Goal: Task Accomplishment & Management: Complete application form

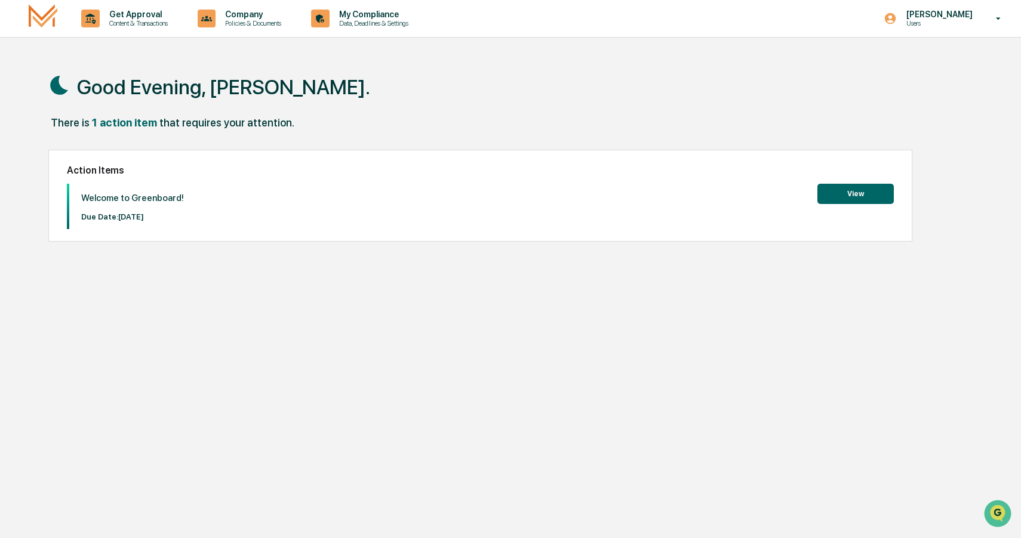
click at [859, 192] on button "View" at bounding box center [855, 194] width 76 height 20
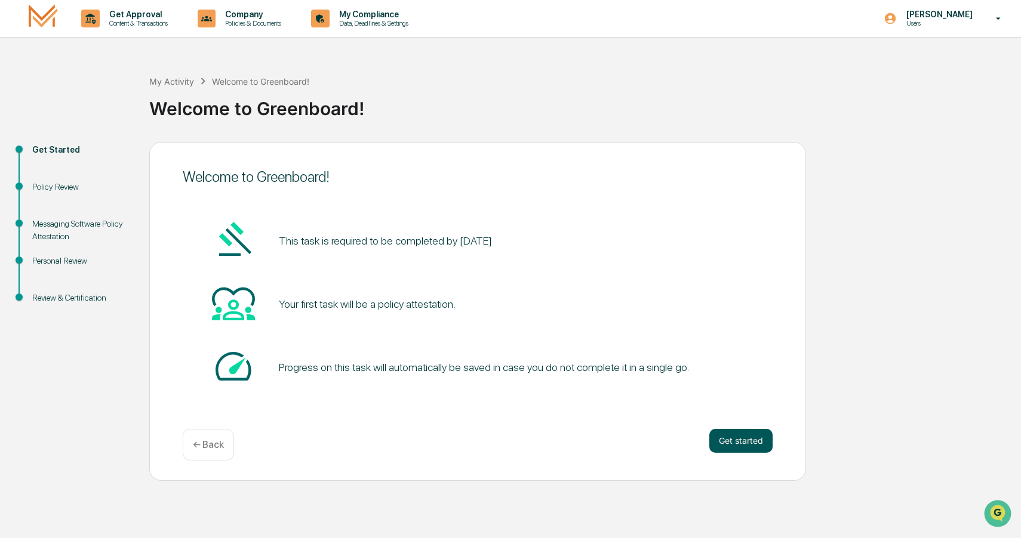
click at [741, 439] on button "Get started" at bounding box center [740, 441] width 63 height 24
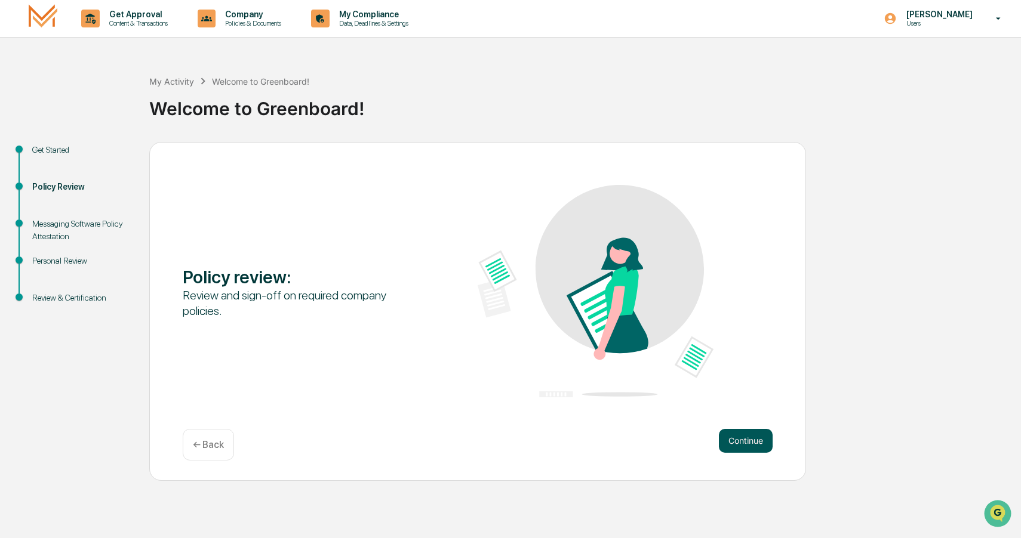
click at [748, 440] on button "Continue" at bounding box center [746, 441] width 54 height 24
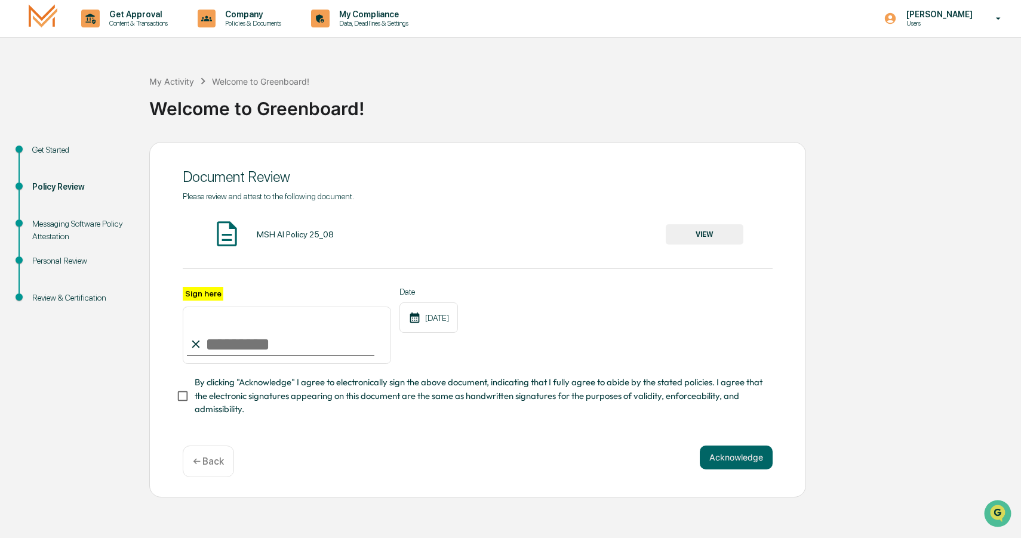
click at [235, 343] on input "Sign here" at bounding box center [287, 335] width 208 height 57
type input "**********"
click at [734, 459] on button "Acknowledge" at bounding box center [736, 458] width 73 height 24
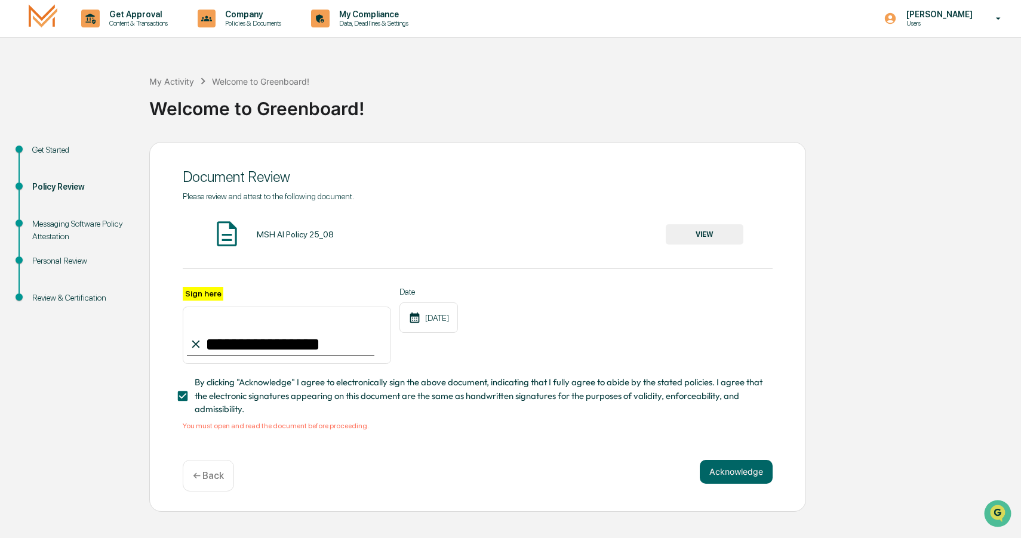
click at [703, 233] on button "VIEW" at bounding box center [705, 234] width 78 height 20
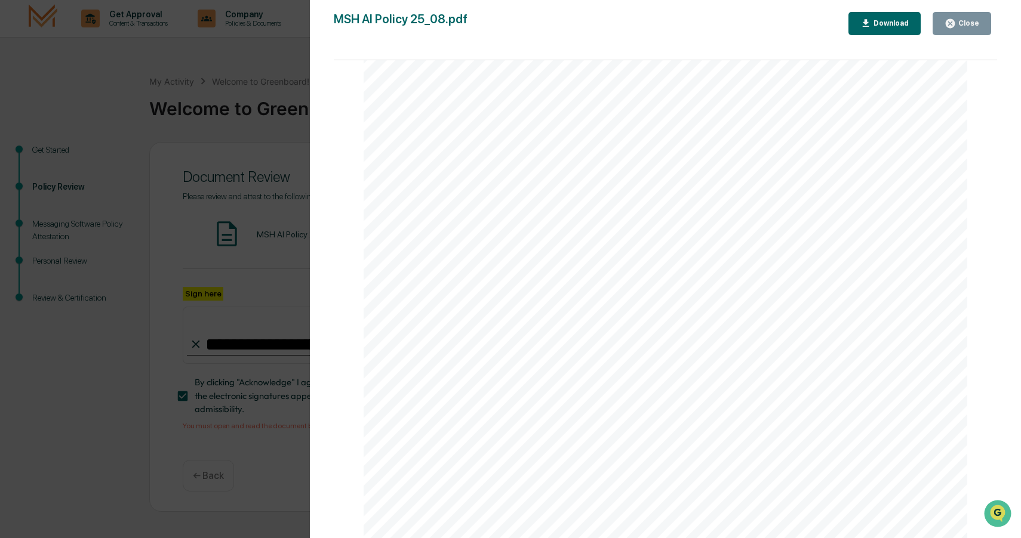
scroll to position [1972, 0]
click at [451, 423] on div "AI Policy Generative Artificial Intelligence M.S. Howells & Co., Member FINRA/S…" at bounding box center [666, 147] width 604 height 781
click at [894, 22] on div "Download" at bounding box center [890, 23] width 38 height 8
click at [967, 21] on div "Close" at bounding box center [967, 23] width 23 height 8
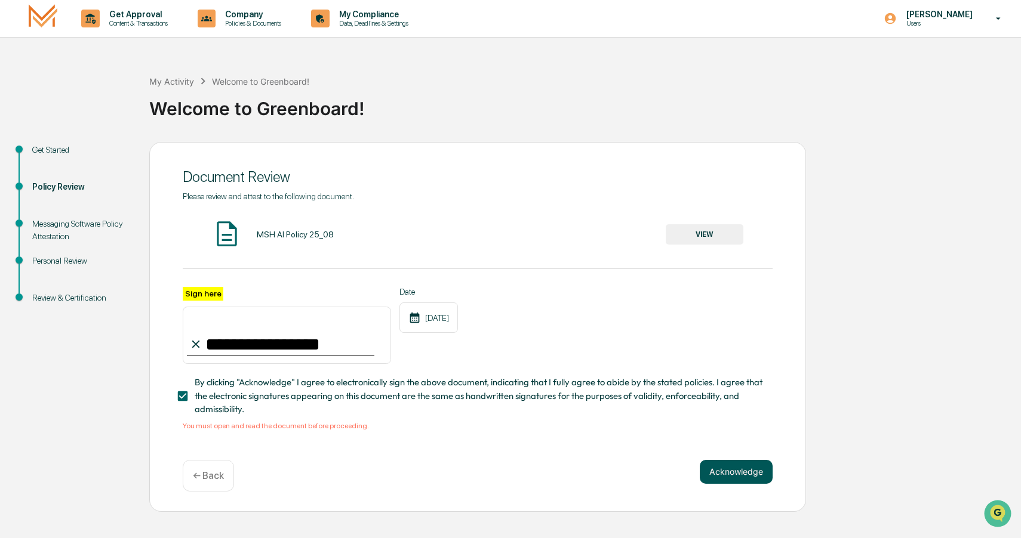
click at [735, 470] on button "Acknowledge" at bounding box center [736, 472] width 73 height 24
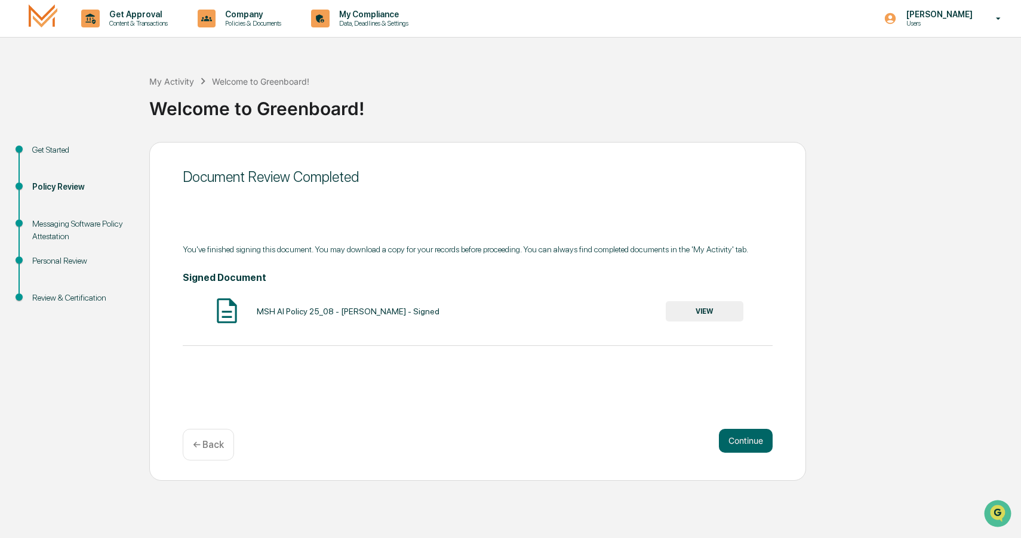
click at [707, 310] on button "VIEW" at bounding box center [705, 311] width 78 height 20
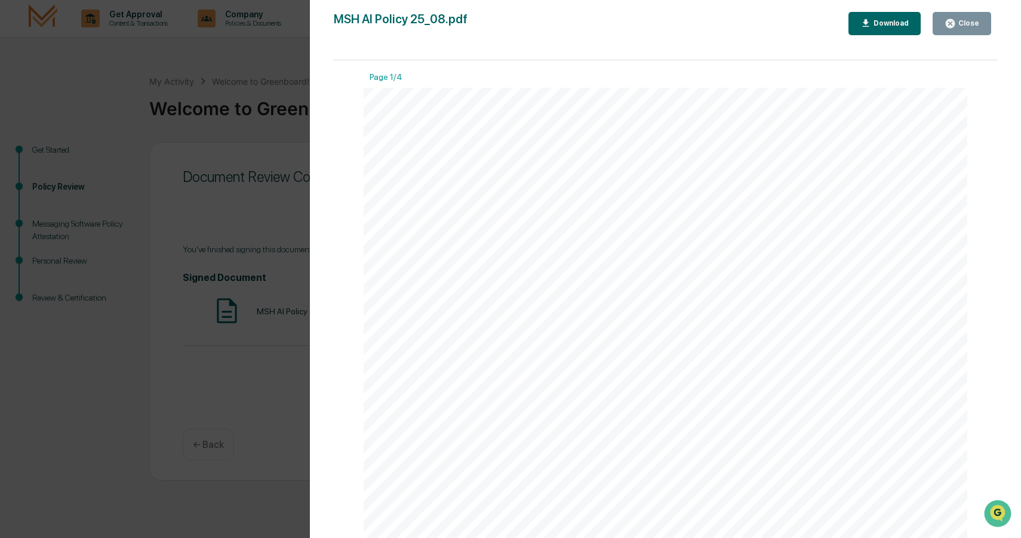
click at [891, 22] on div "Download" at bounding box center [890, 23] width 38 height 8
click at [969, 21] on div "Close" at bounding box center [967, 23] width 23 height 8
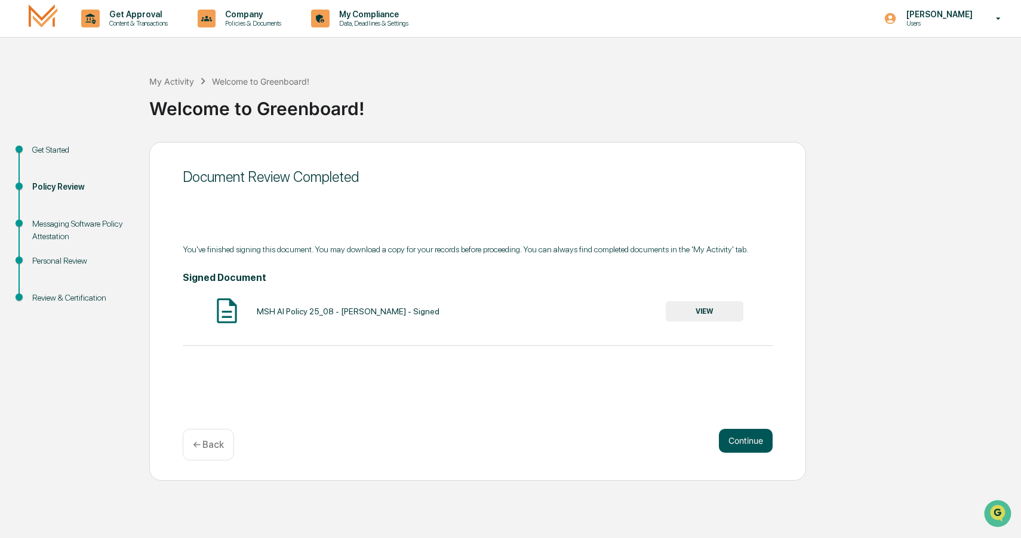
click at [740, 440] on button "Continue" at bounding box center [746, 441] width 54 height 24
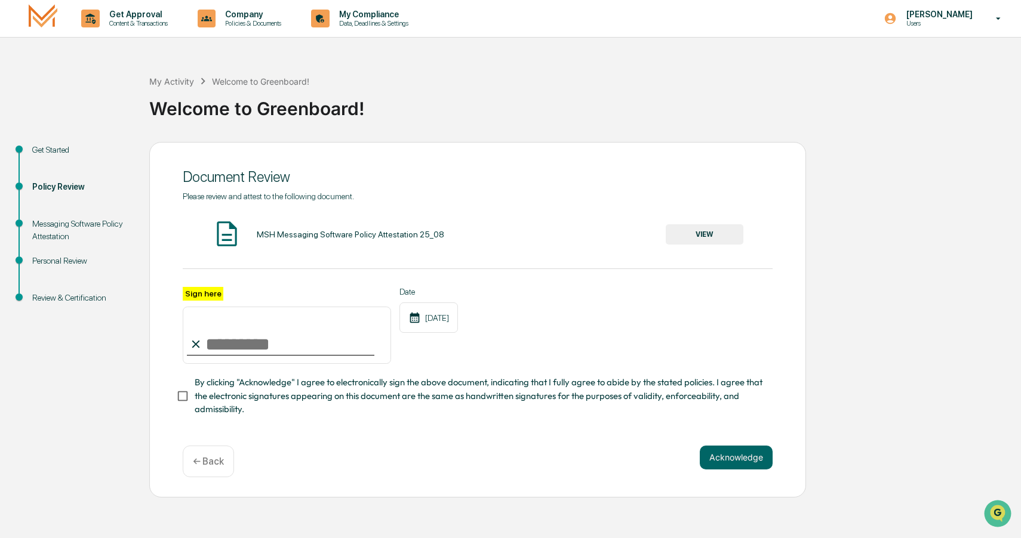
click at [238, 350] on input "Sign here" at bounding box center [287, 335] width 208 height 57
type input "**********"
click at [698, 234] on button "VIEW" at bounding box center [705, 234] width 78 height 20
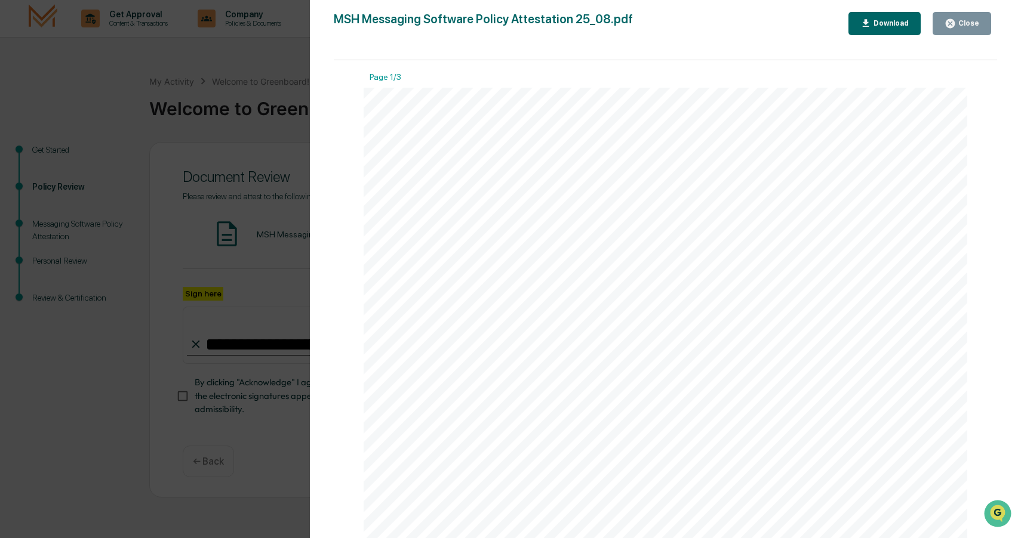
click at [972, 20] on div "Close" at bounding box center [967, 23] width 23 height 8
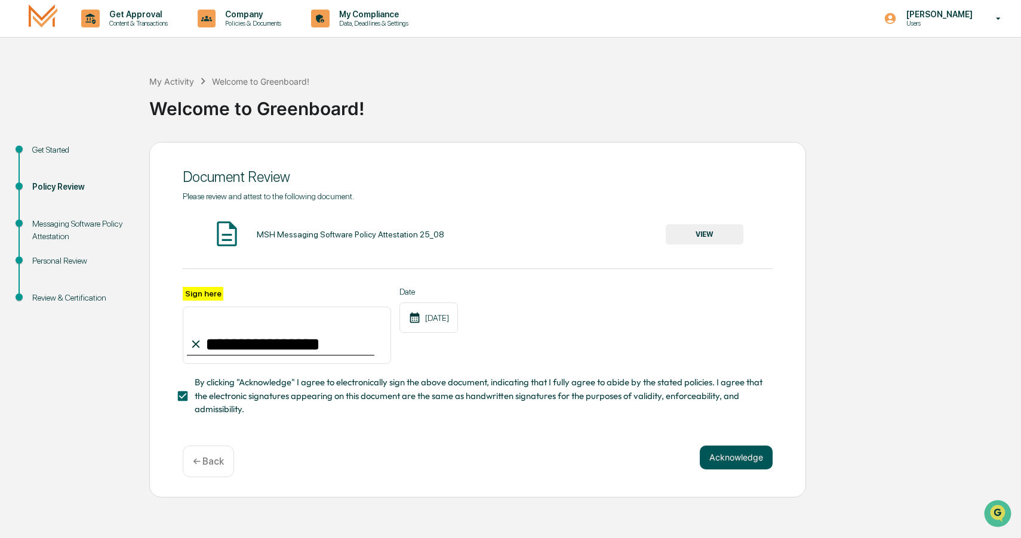
click at [727, 457] on button "Acknowledge" at bounding box center [736, 458] width 73 height 24
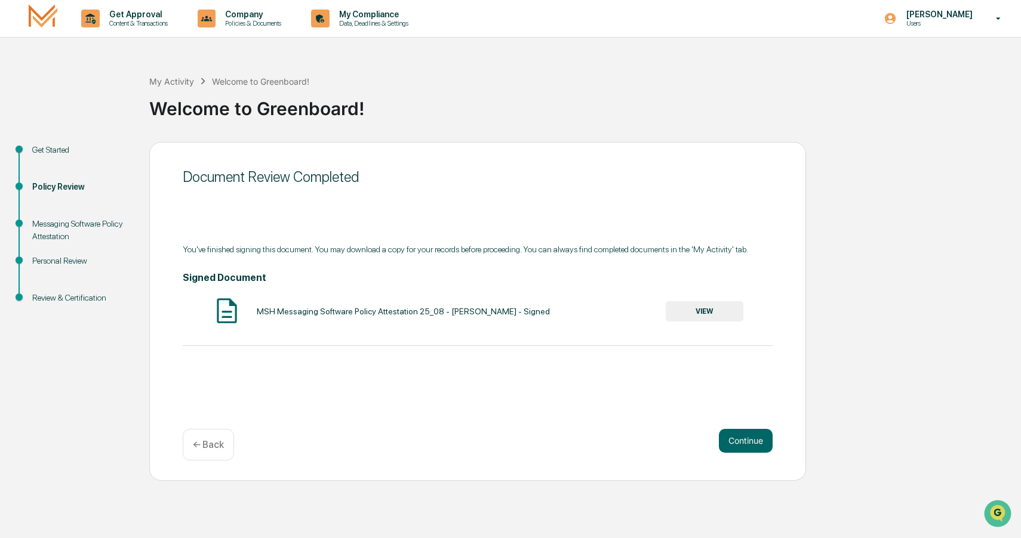
click at [703, 306] on button "VIEW" at bounding box center [705, 311] width 78 height 20
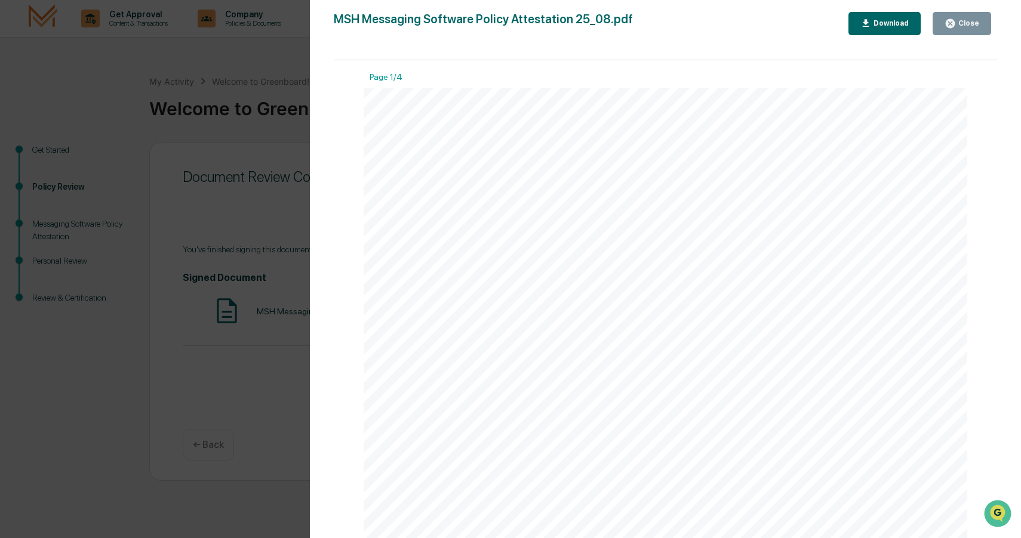
click at [888, 22] on div "Download" at bounding box center [890, 23] width 38 height 8
click at [968, 20] on div "Close" at bounding box center [967, 23] width 23 height 8
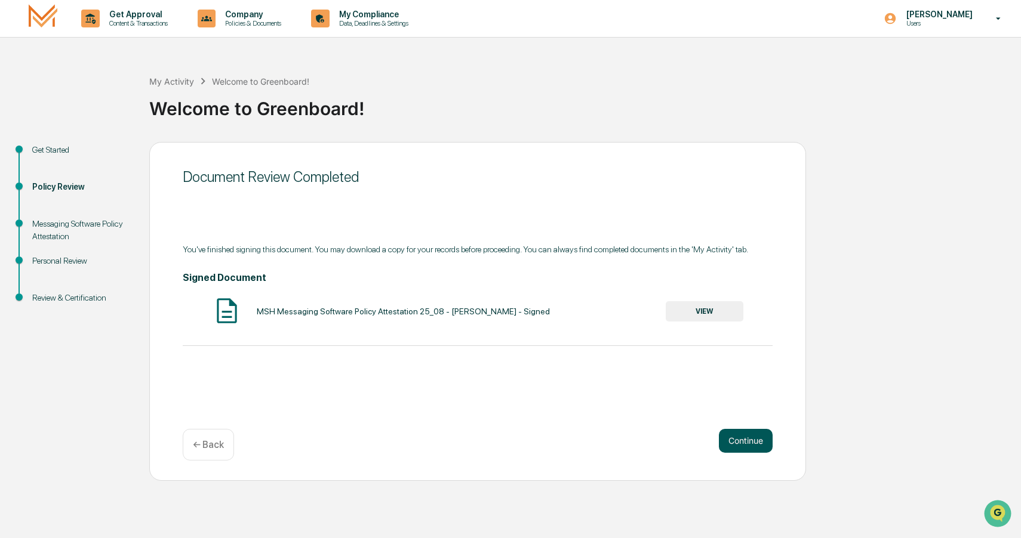
click at [745, 442] on button "Continue" at bounding box center [746, 441] width 54 height 24
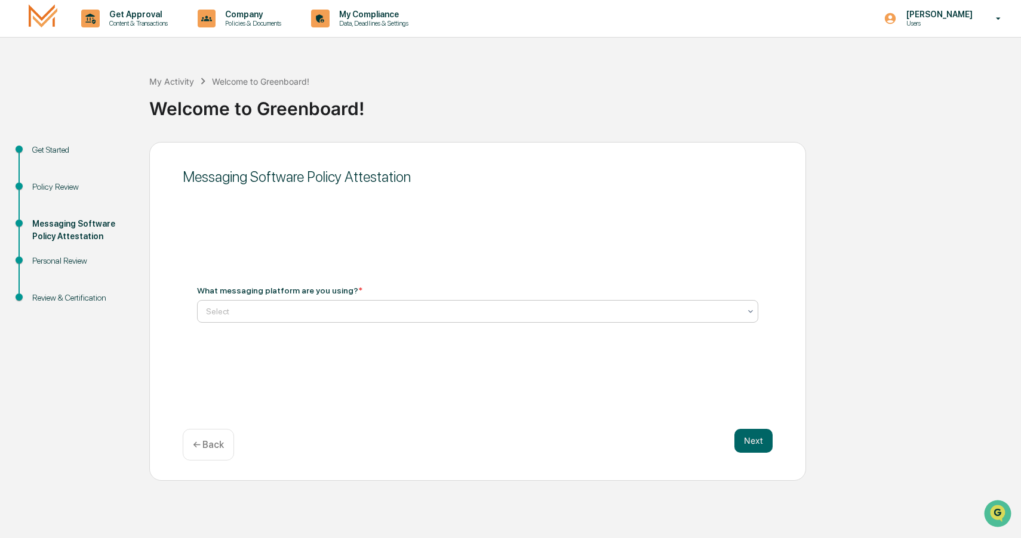
click at [445, 312] on div at bounding box center [473, 312] width 534 height 12
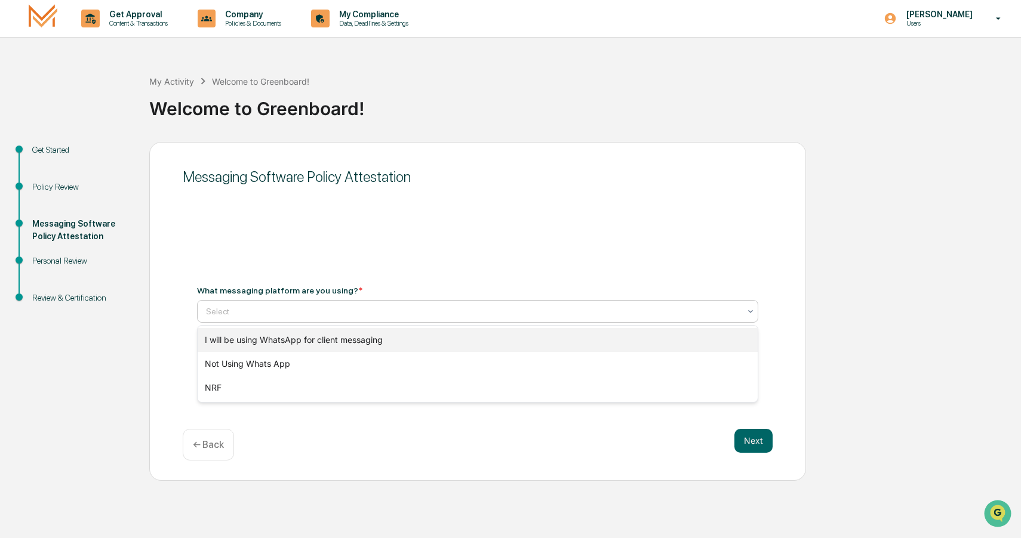
click at [332, 337] on div "I will be using WhatsApp for client messaging" at bounding box center [478, 340] width 560 height 24
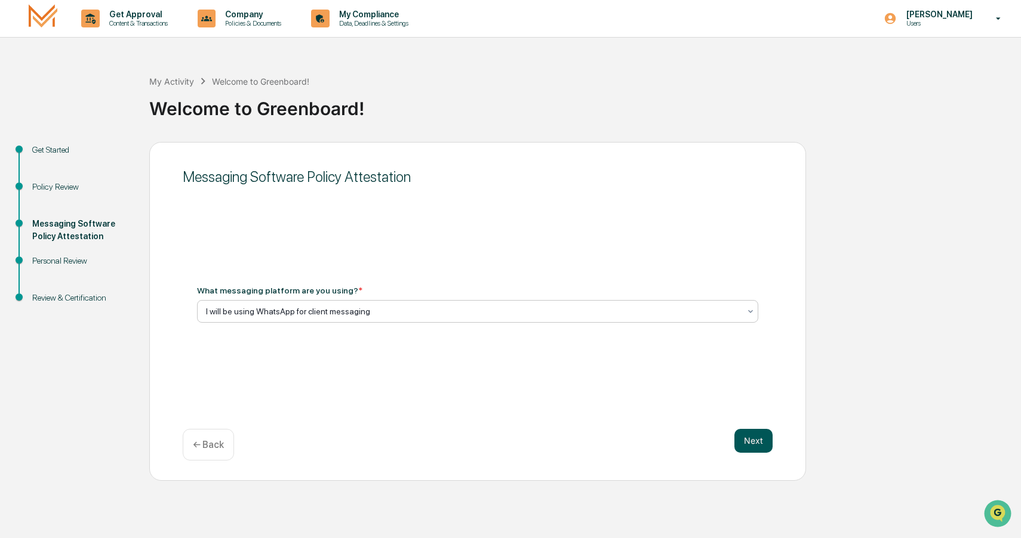
click at [754, 438] on button "Next" at bounding box center [753, 441] width 38 height 24
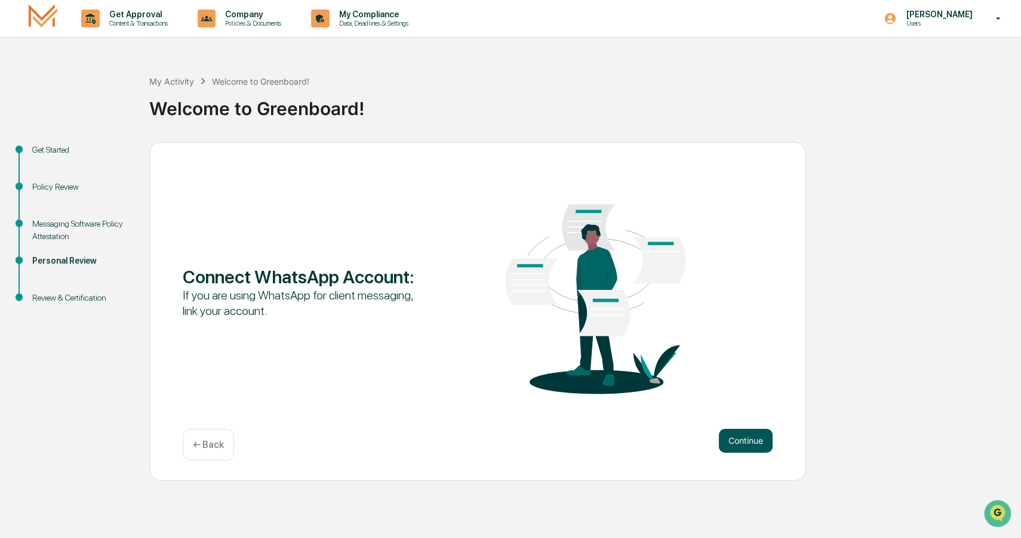
click at [750, 438] on button "Continue" at bounding box center [746, 441] width 54 height 24
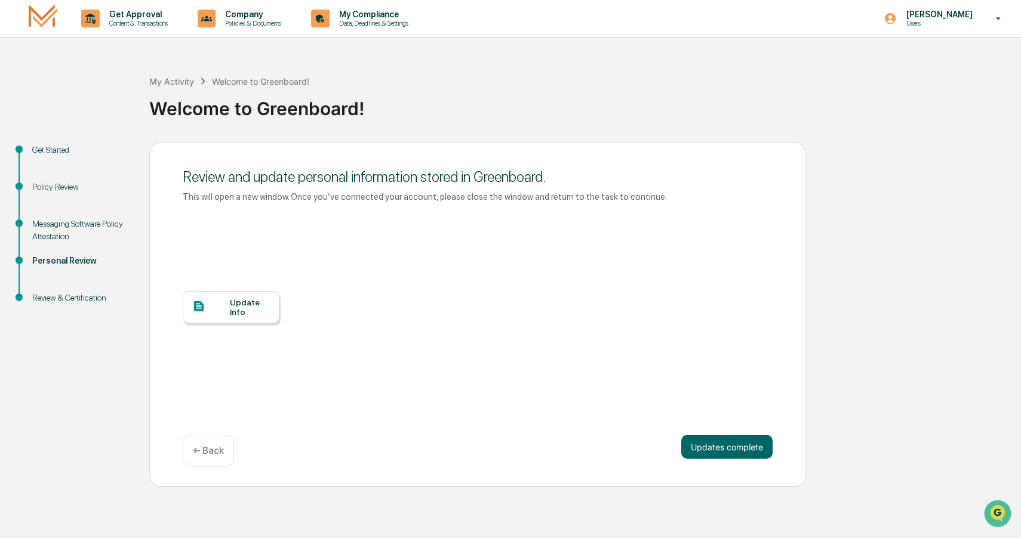
click at [241, 309] on div "Update Info" at bounding box center [250, 307] width 40 height 19
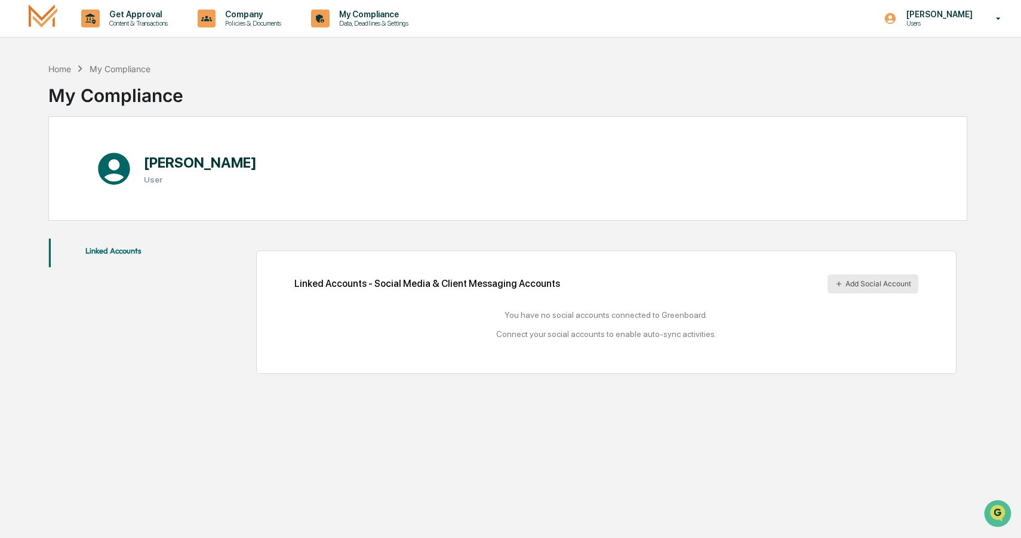
click at [863, 284] on button "Add Social Account" at bounding box center [872, 284] width 91 height 19
click at [355, 126] on div "Darrick Zahlmann User" at bounding box center [507, 168] width 919 height 104
click at [860, 281] on button "Add Social Account" at bounding box center [872, 284] width 91 height 19
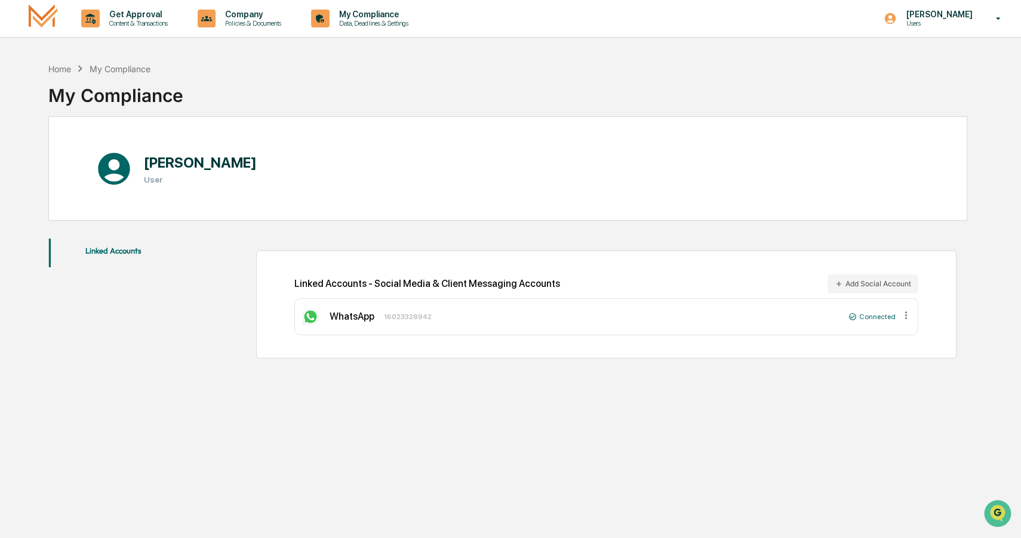
click at [906, 315] on icon at bounding box center [906, 315] width 2 height 7
click at [874, 226] on div "Home My Compliance My Compliance Darrick Zahlmann User Linked Accounts Linked A…" at bounding box center [507, 326] width 955 height 538
click at [107, 71] on div "My Compliance" at bounding box center [120, 69] width 61 height 10
click at [118, 69] on div "My Compliance" at bounding box center [120, 69] width 61 height 10
click at [69, 68] on div "Home" at bounding box center [59, 69] width 23 height 10
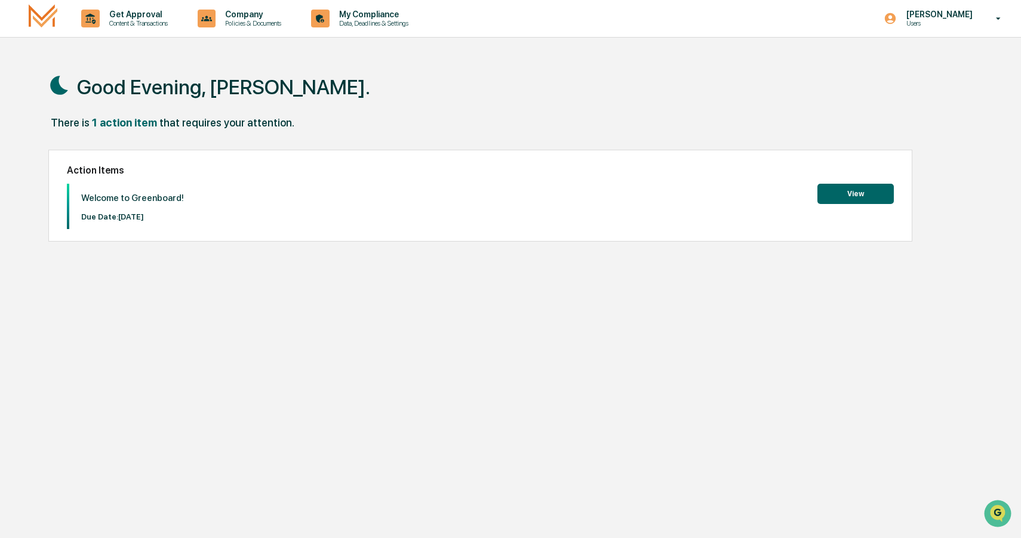
click at [851, 199] on button "View" at bounding box center [855, 194] width 76 height 20
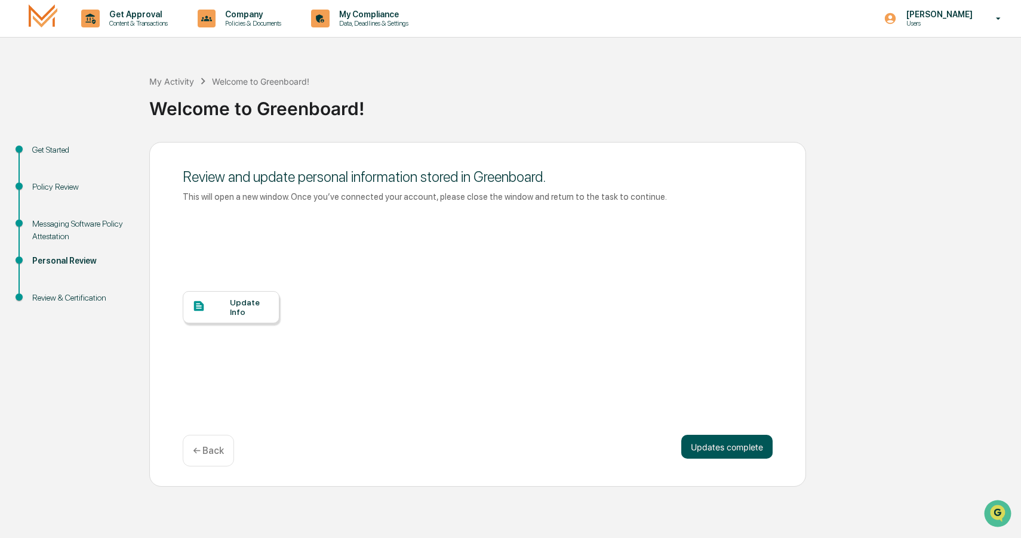
click at [729, 447] on button "Updates complete" at bounding box center [726, 447] width 91 height 24
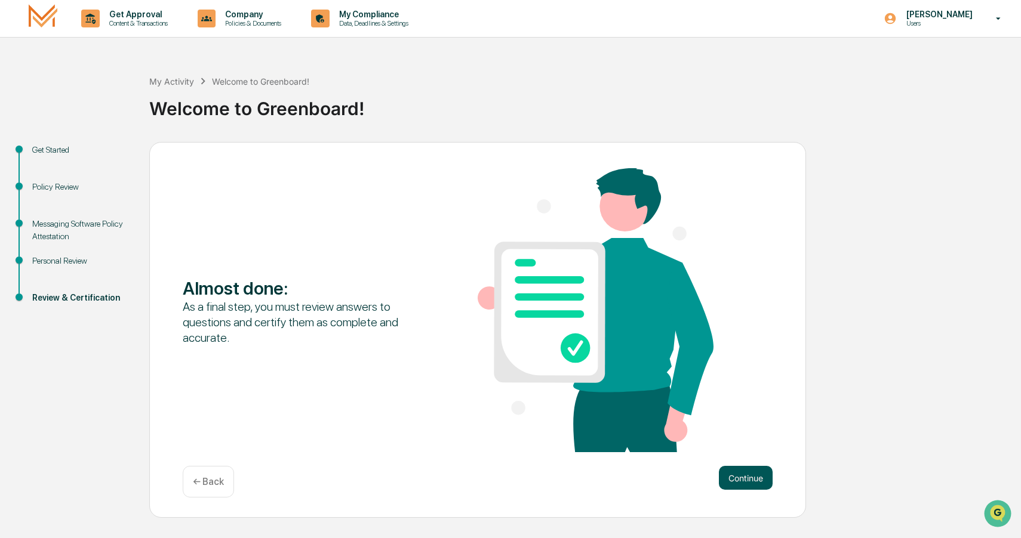
click at [744, 482] on button "Continue" at bounding box center [746, 478] width 54 height 24
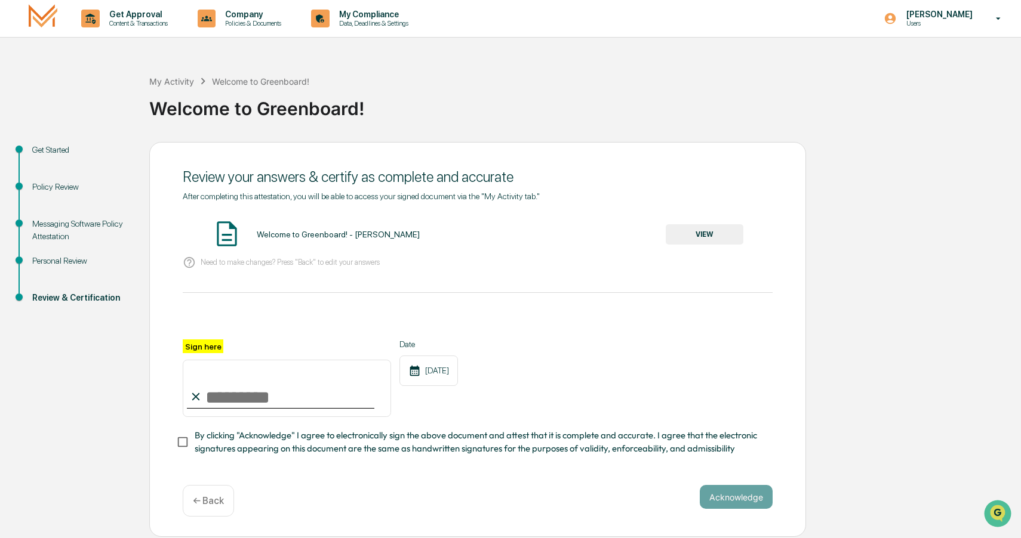
click at [238, 393] on input "Sign here" at bounding box center [287, 388] width 208 height 57
type input "**********"
click at [695, 260] on div "Need to make changes? Press "Back" to edit your answers" at bounding box center [478, 263] width 590 height 24
click at [711, 235] on button "VIEW" at bounding box center [705, 234] width 78 height 20
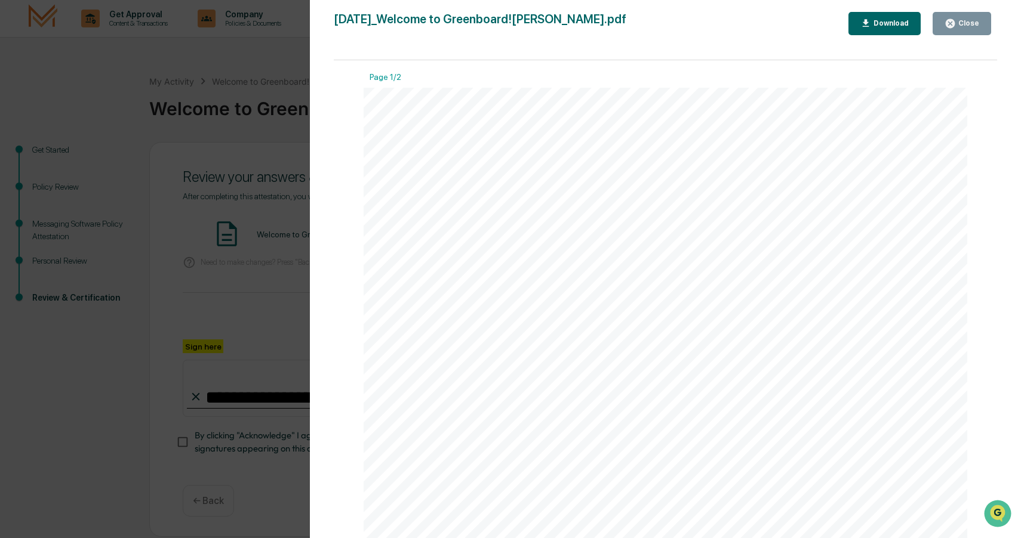
click at [891, 23] on div "Download" at bounding box center [890, 23] width 38 height 8
click at [973, 24] on div "Close" at bounding box center [967, 23] width 23 height 8
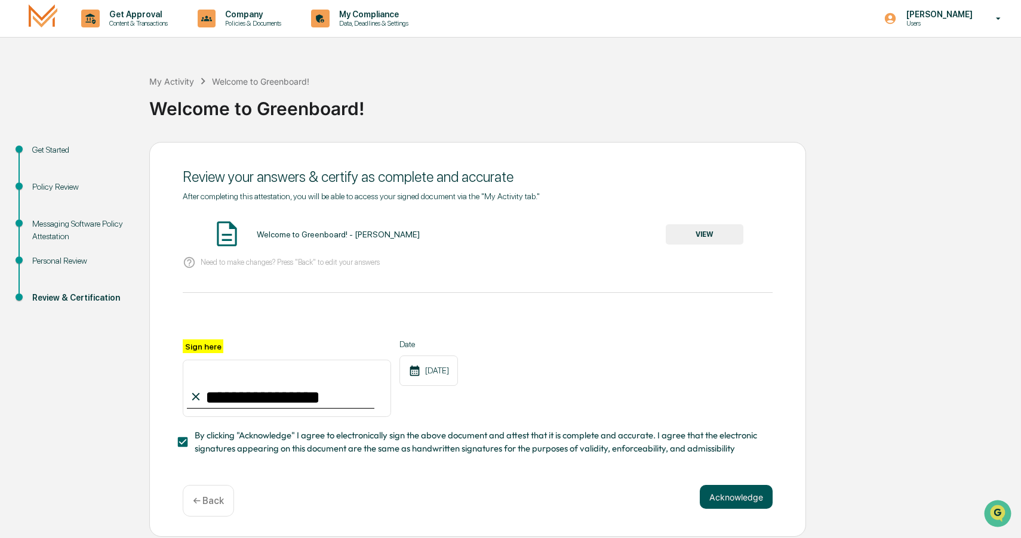
click at [736, 495] on button "Acknowledge" at bounding box center [736, 497] width 73 height 24
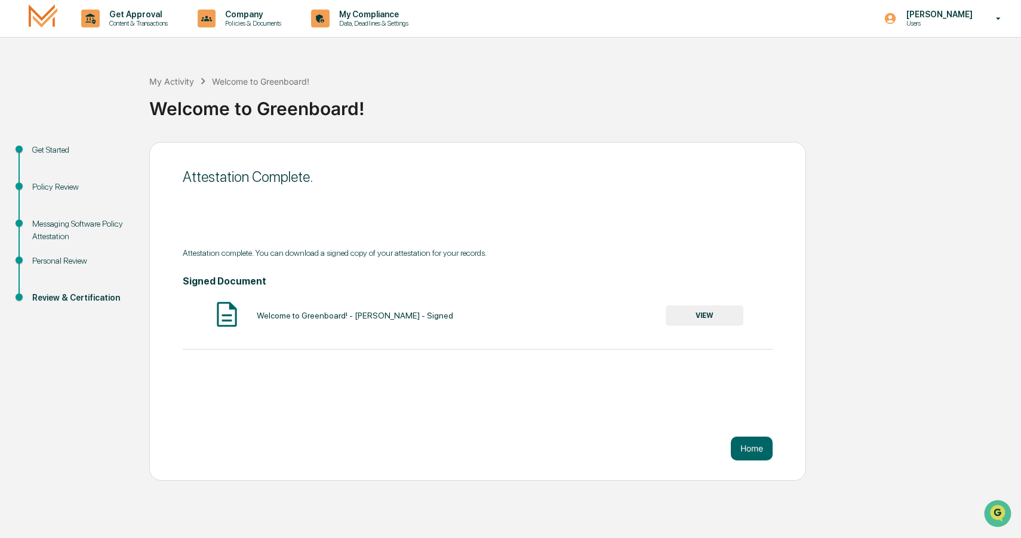
click at [709, 315] on button "VIEW" at bounding box center [705, 316] width 78 height 20
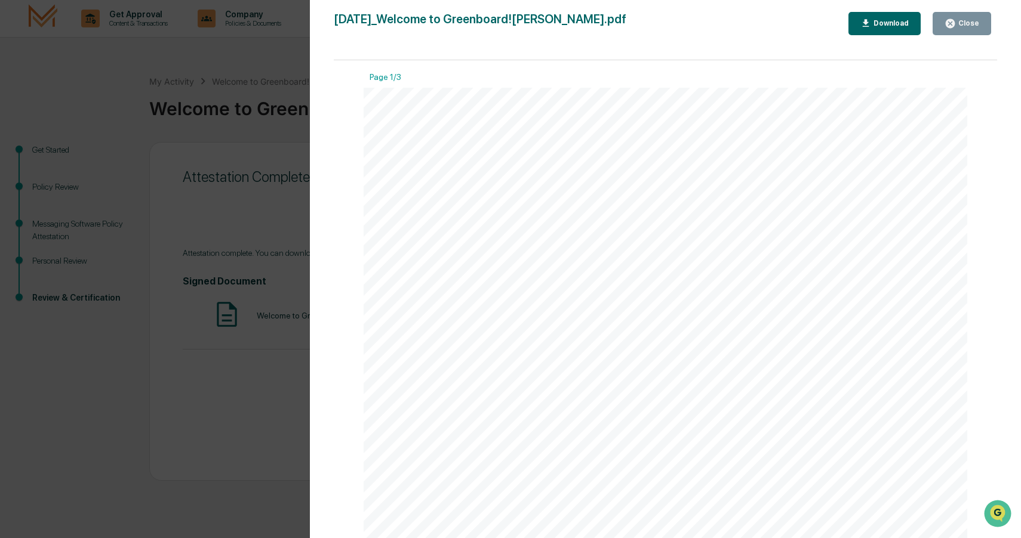
click at [889, 22] on div "Download" at bounding box center [890, 23] width 38 height 8
click at [965, 20] on div "Close" at bounding box center [967, 23] width 23 height 8
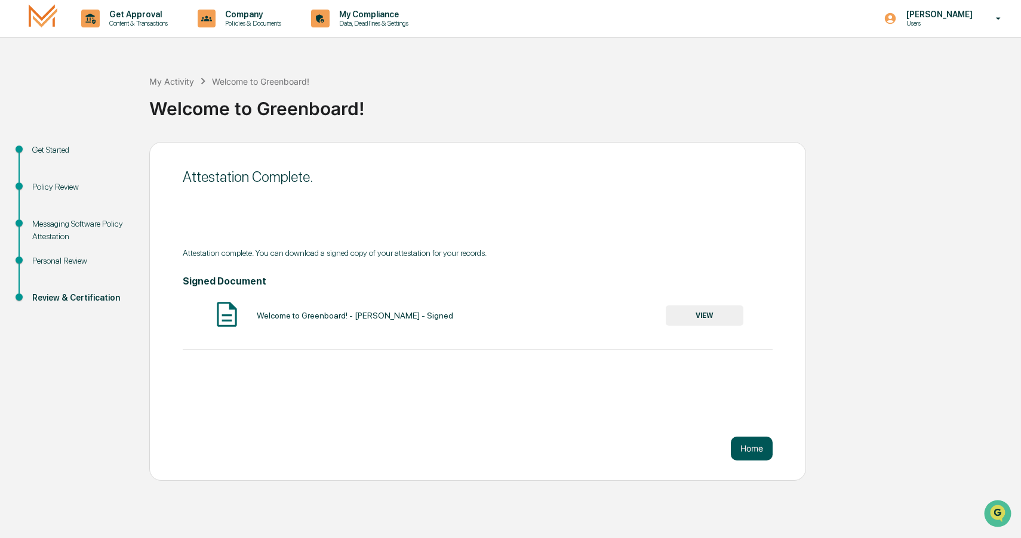
click at [749, 449] on button "Home" at bounding box center [752, 449] width 42 height 24
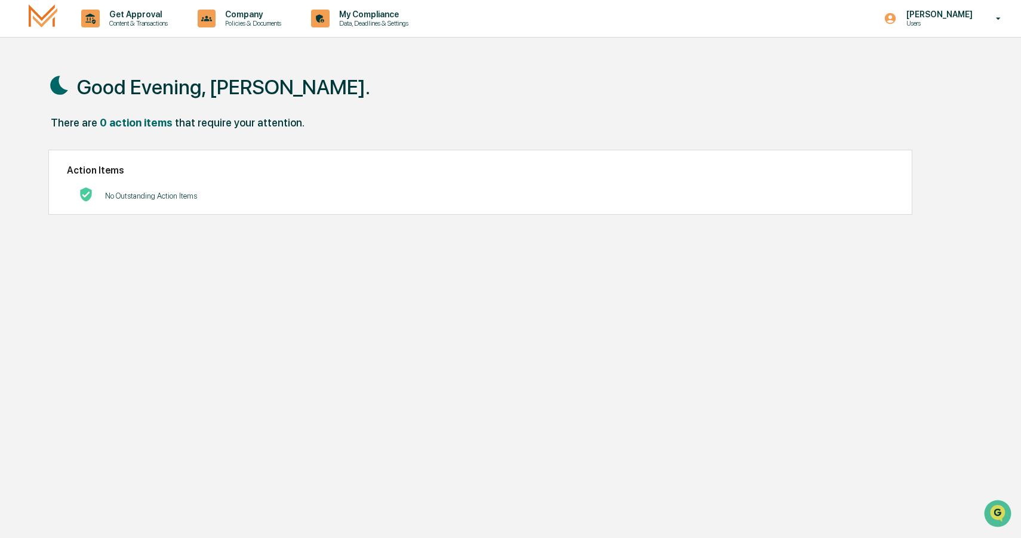
click at [678, 104] on div "Good Evening, Darrick." at bounding box center [507, 87] width 919 height 60
click at [922, 16] on p "[PERSON_NAME]" at bounding box center [938, 15] width 82 height 10
click at [892, 81] on li "Logout" at bounding box center [927, 83] width 167 height 22
